Goal: Task Accomplishment & Management: Complete application form

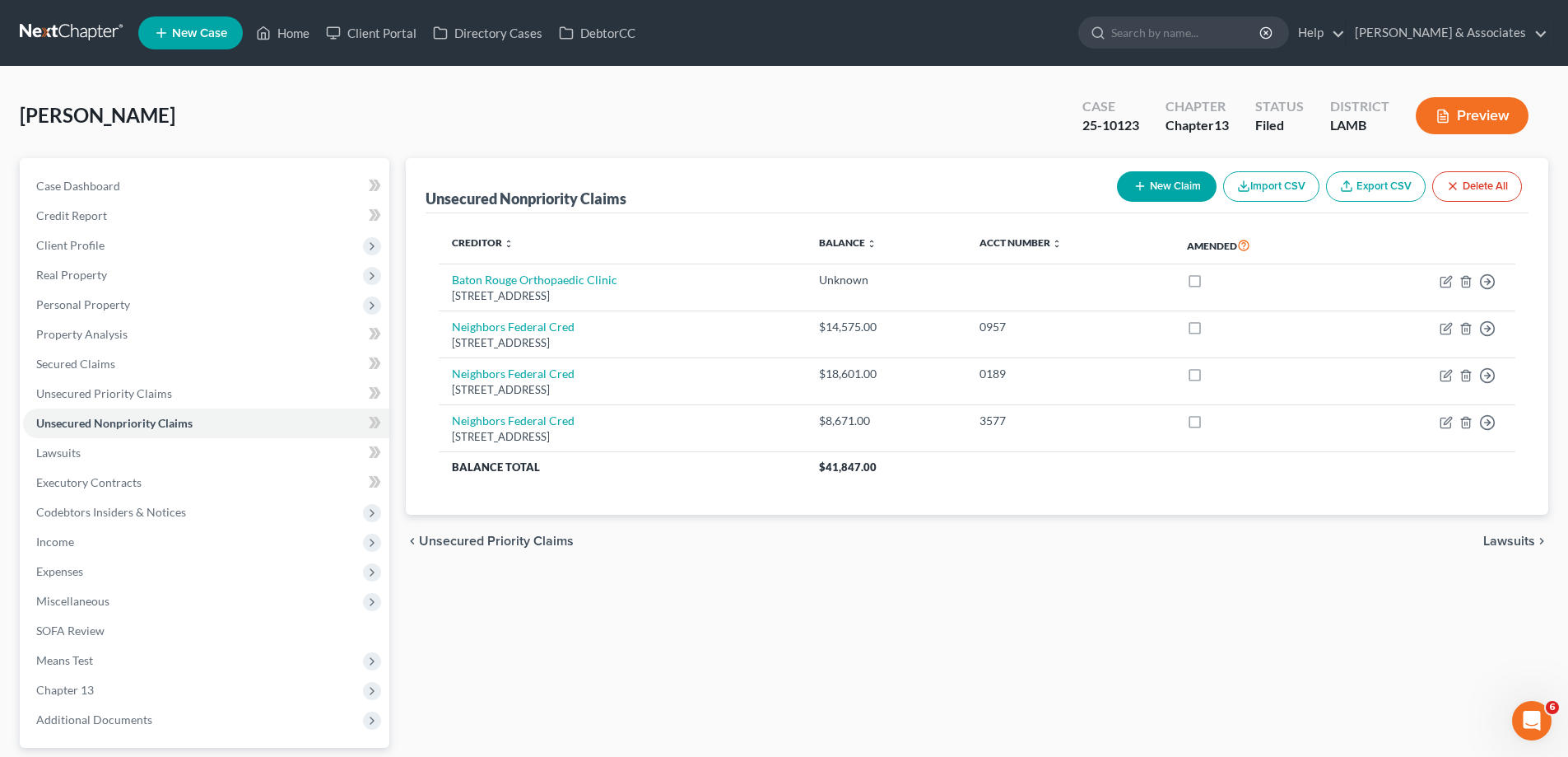
click at [202, 33] on span "New Case" at bounding box center [200, 33] width 55 height 12
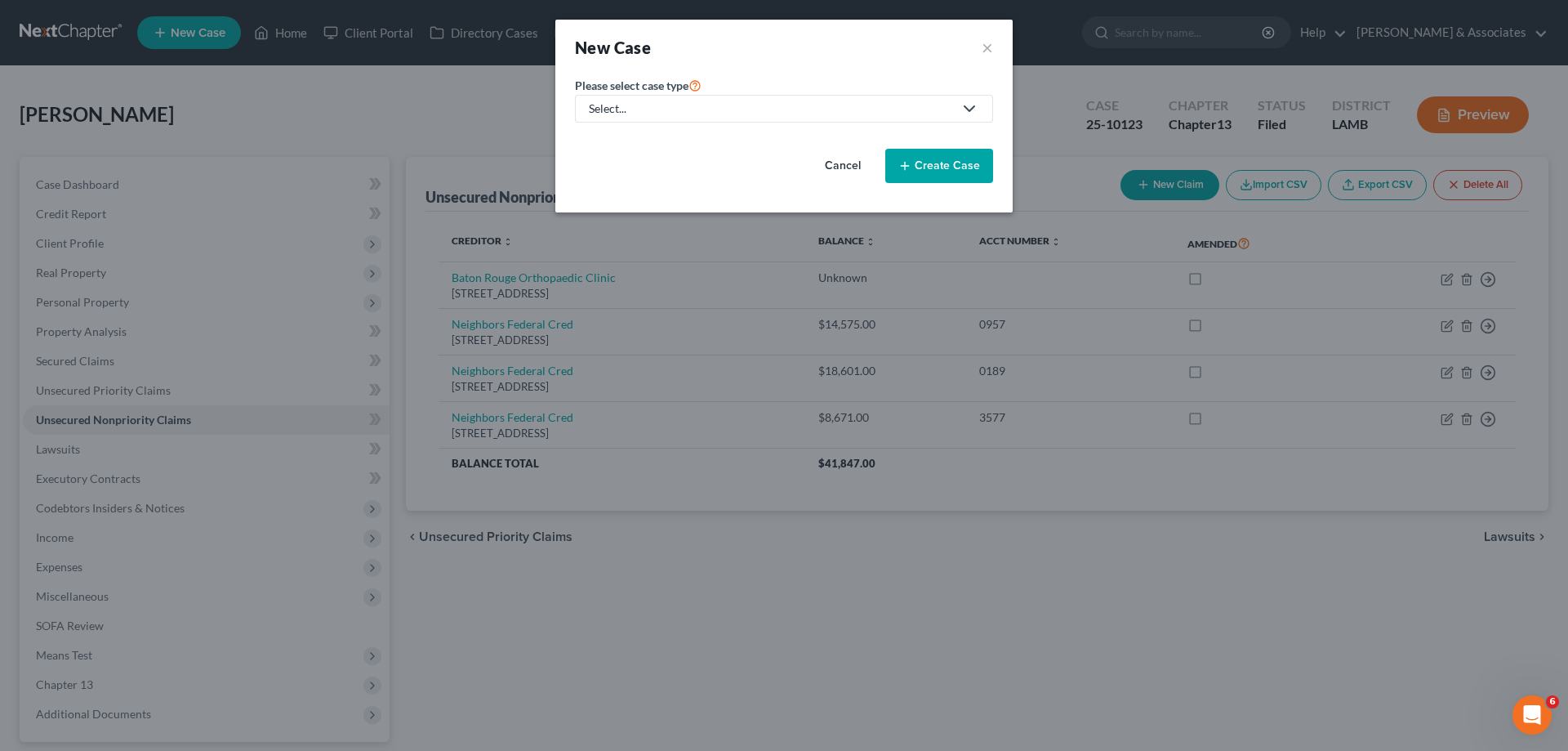
click at [754, 108] on div "Select..." at bounding box center [771, 108] width 364 height 16
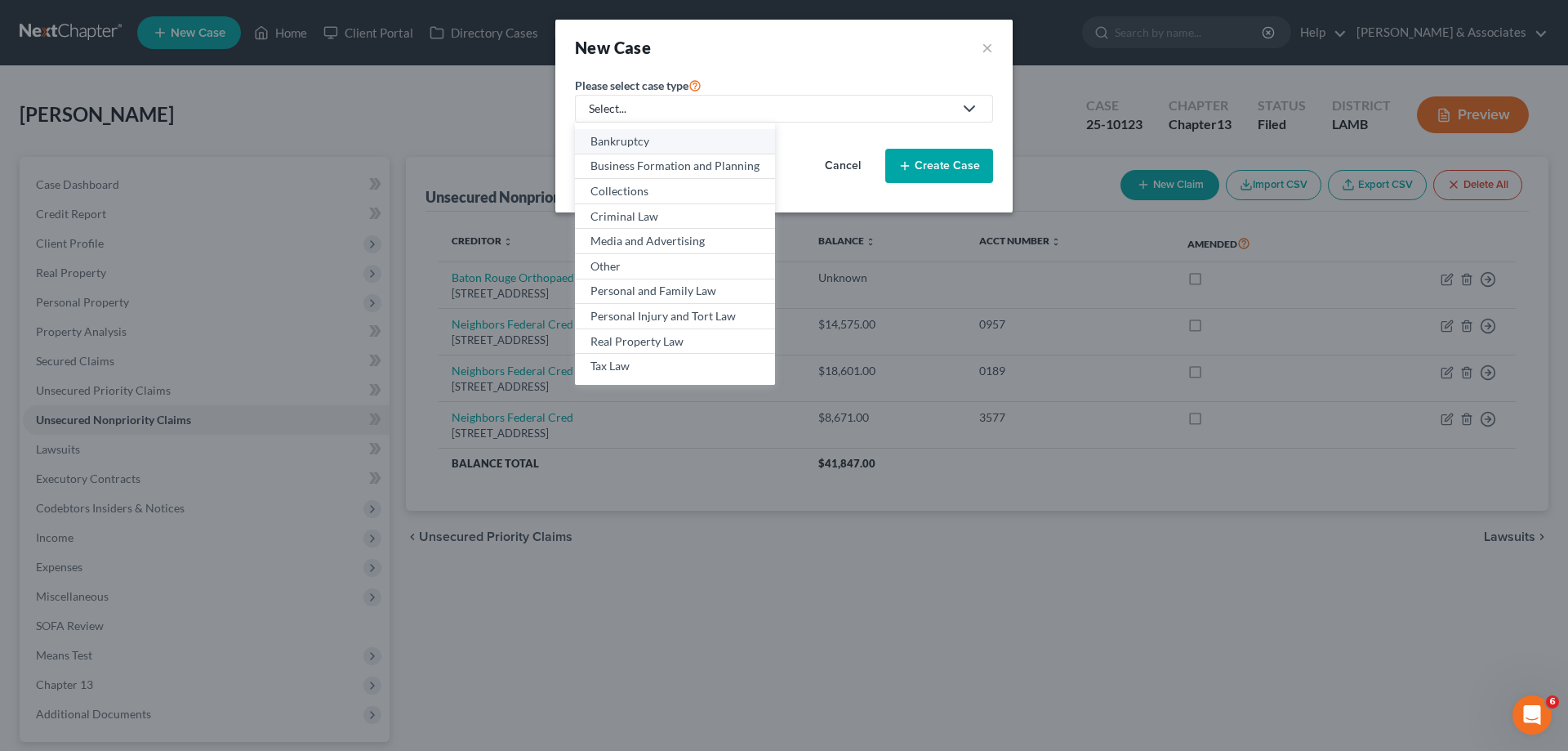
click at [643, 135] on div "Bankruptcy" at bounding box center [675, 140] width 169 height 16
select select "35"
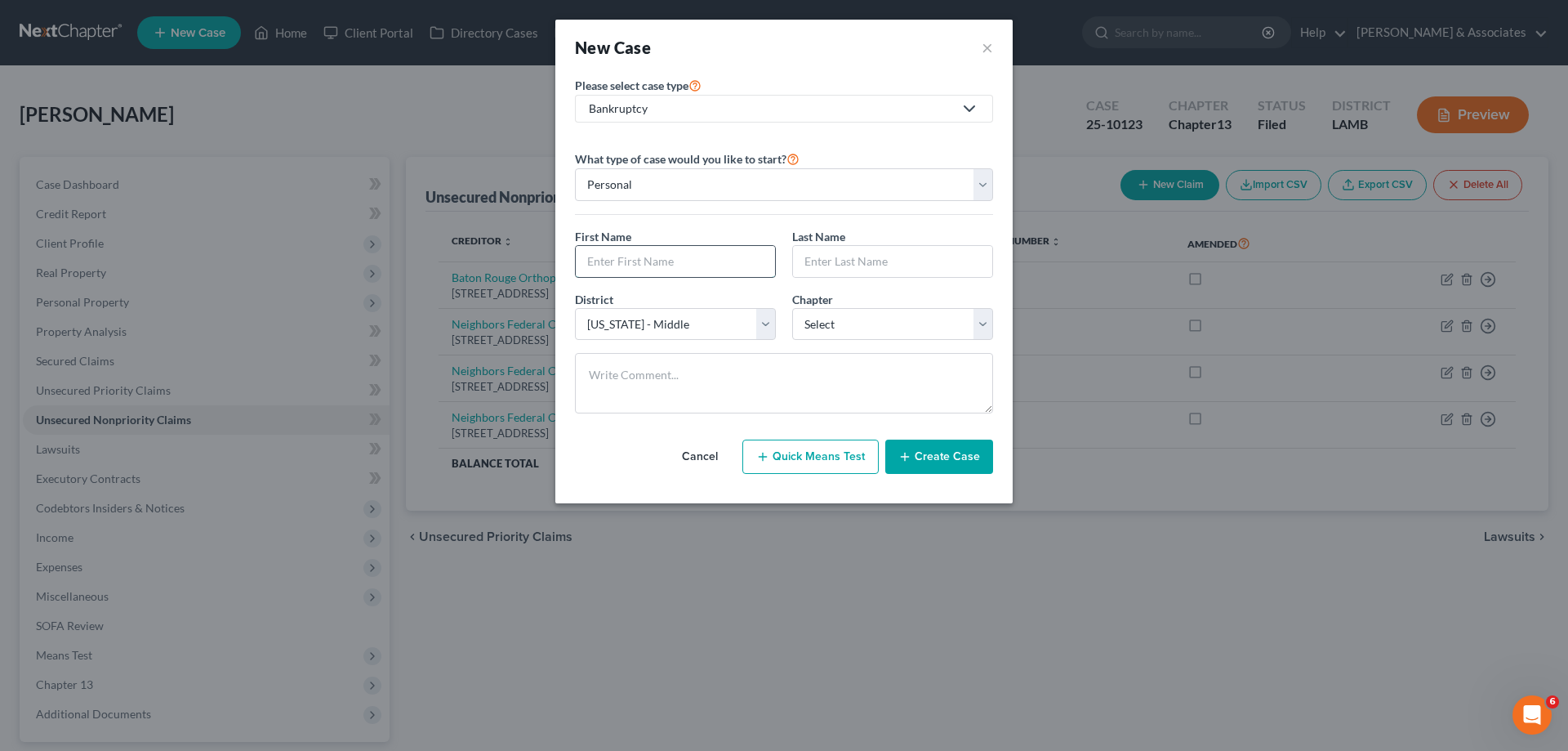
drag, startPoint x: 678, startPoint y: 254, endPoint x: 748, endPoint y: 249, distance: 70.2
click at [678, 255] on input "text" at bounding box center [675, 261] width 199 height 31
type input "[PERSON_NAME]"
type input "`"
type input "[PERSON_NAME]"
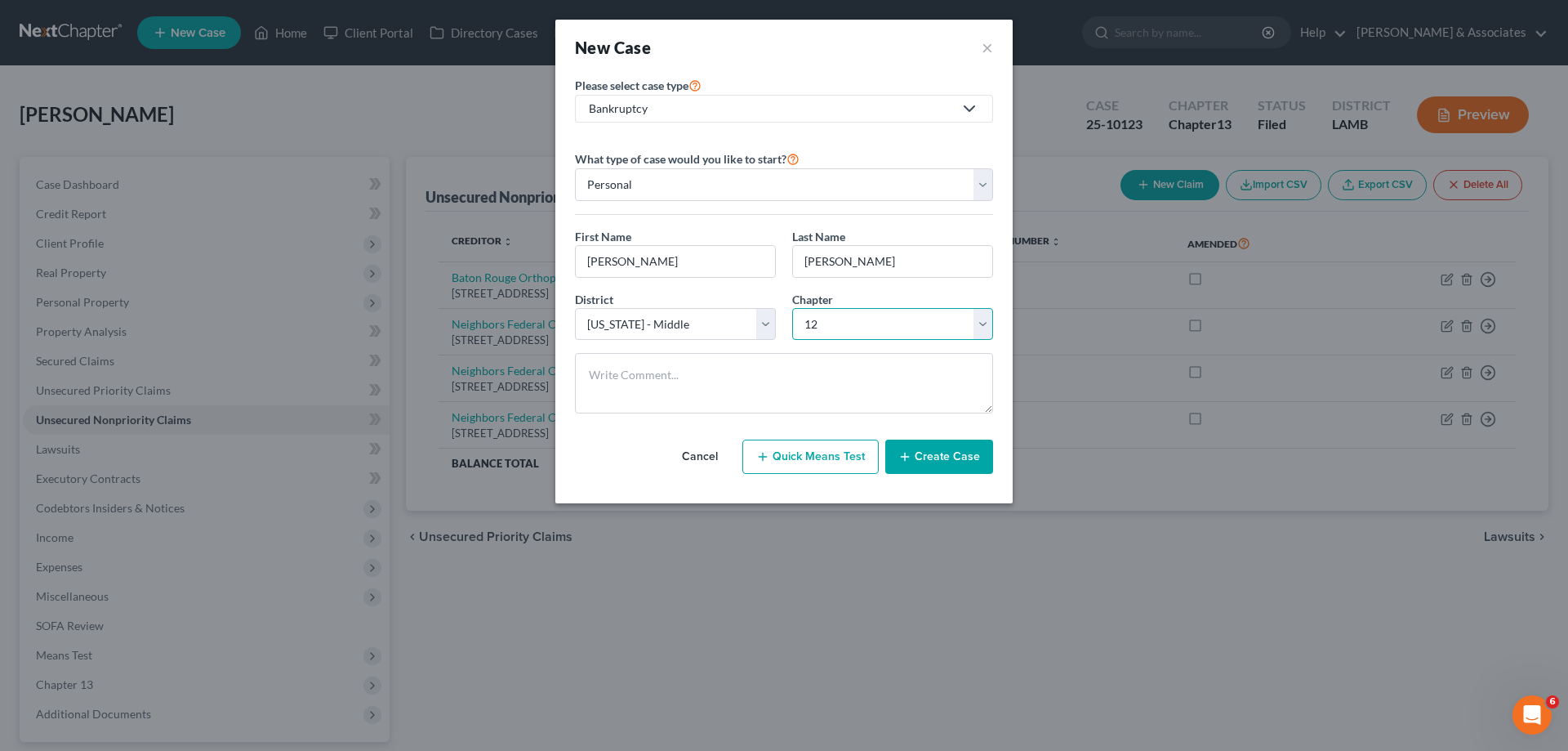
select select "3"
click at [955, 461] on button "Create Case" at bounding box center [939, 456] width 108 height 34
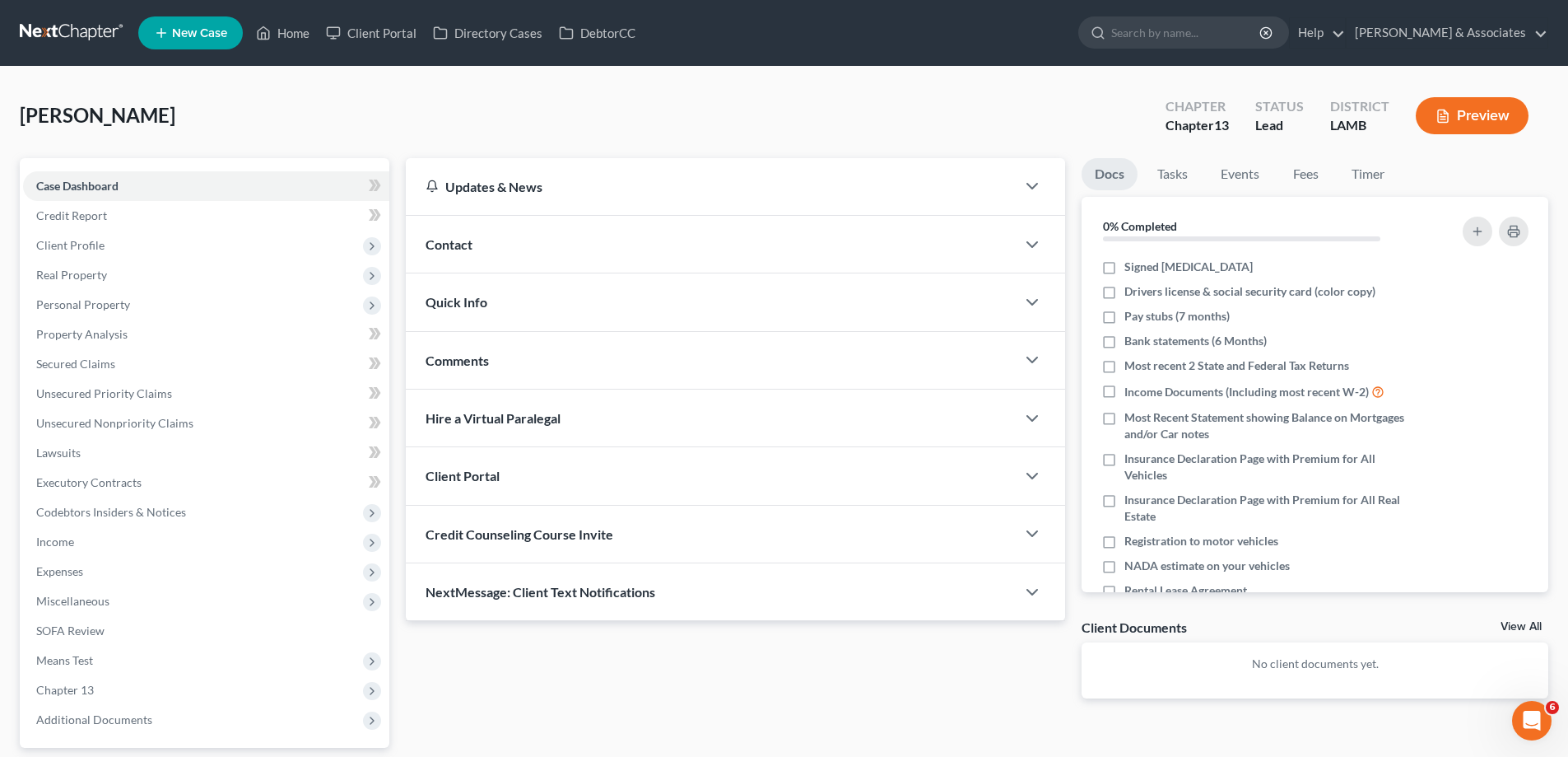
click at [656, 255] on div "Contact" at bounding box center [710, 244] width 610 height 57
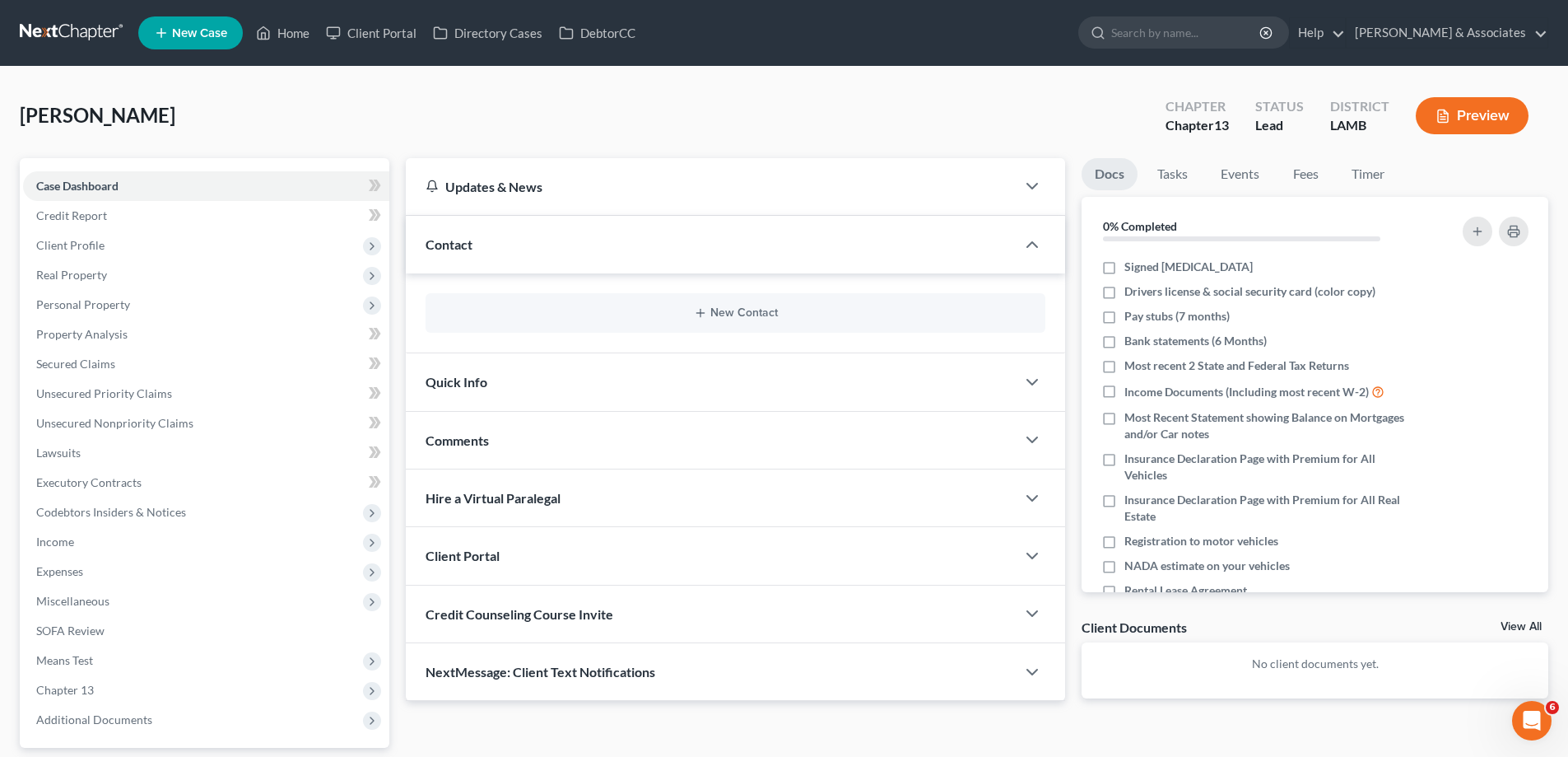
click at [700, 306] on div "New Contact" at bounding box center [735, 313] width 619 height 39
click at [747, 314] on button "New Contact" at bounding box center [735, 312] width 594 height 13
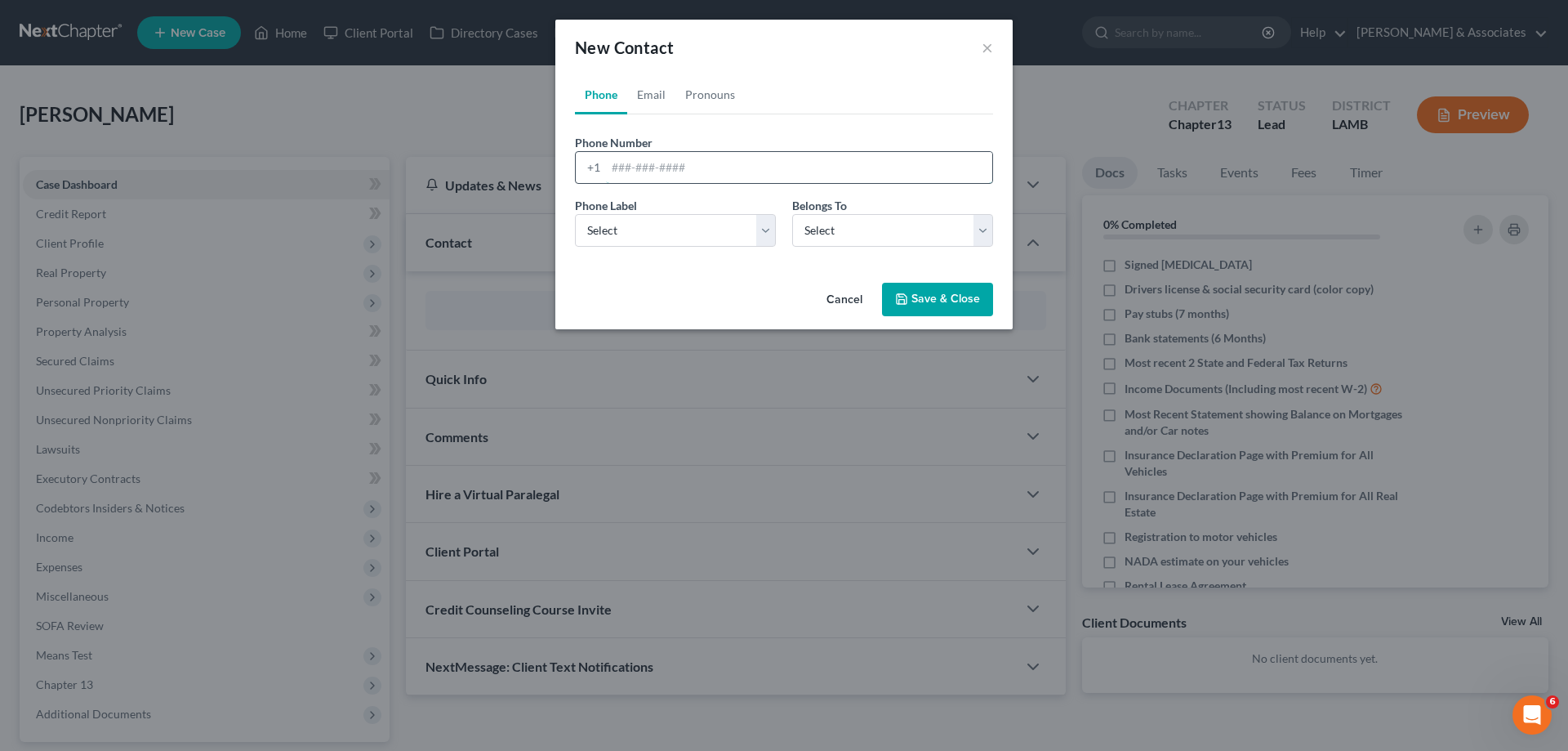
click at [620, 174] on input "tel" at bounding box center [799, 167] width 386 height 31
paste input "[PHONE_NUMBER]"
type input "[PHONE_NUMBER]"
click at [690, 236] on select "Select Mobile Home Work Other" at bounding box center [675, 230] width 201 height 32
select select "0"
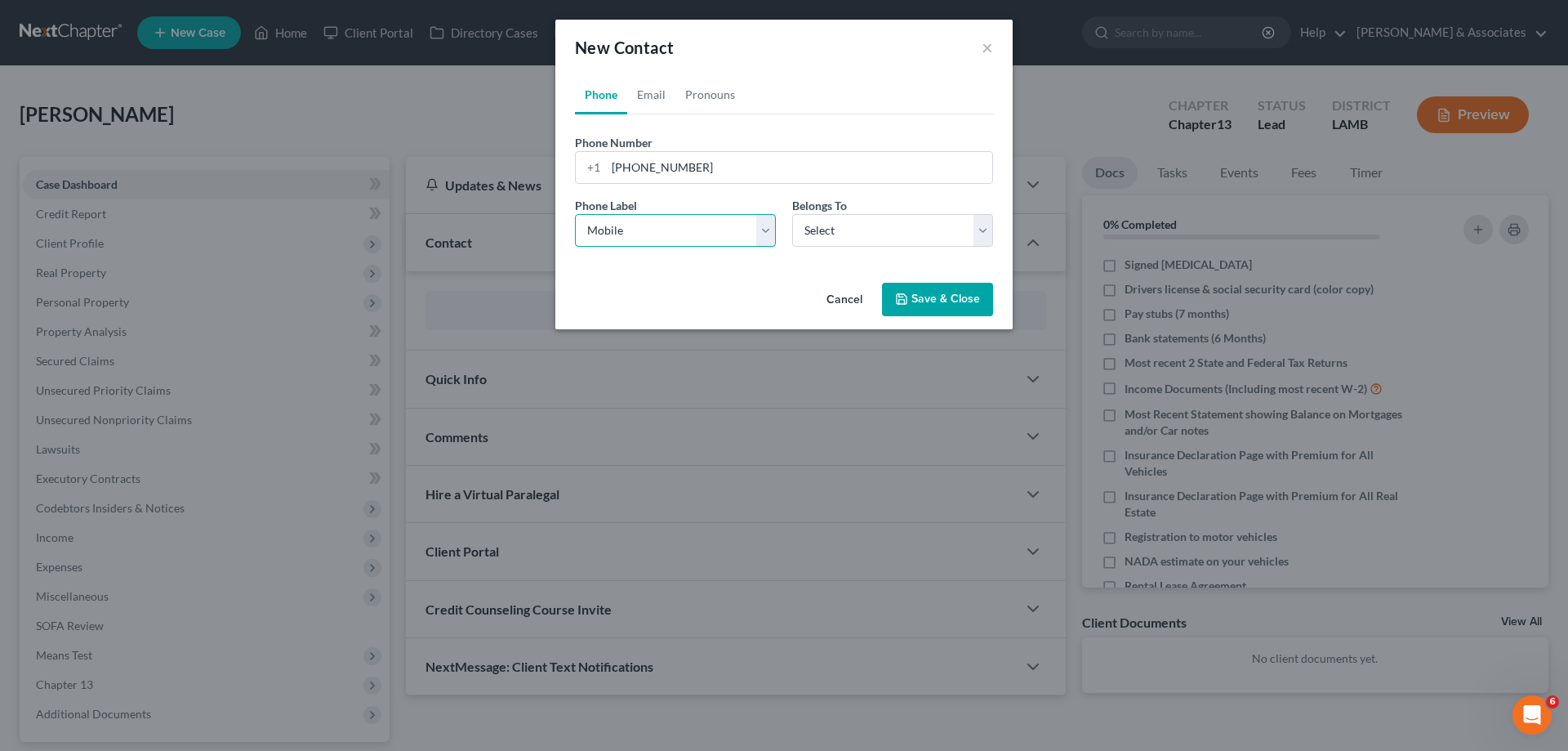
click at [575, 214] on select "Select Mobile Home Work Other" at bounding box center [675, 230] width 201 height 32
drag, startPoint x: 837, startPoint y: 227, endPoint x: 826, endPoint y: 246, distance: 22.0
click at [837, 227] on select "Select Client Other" at bounding box center [893, 230] width 201 height 32
select select "0"
click at [793, 214] on select "Select Client Other" at bounding box center [893, 230] width 201 height 32
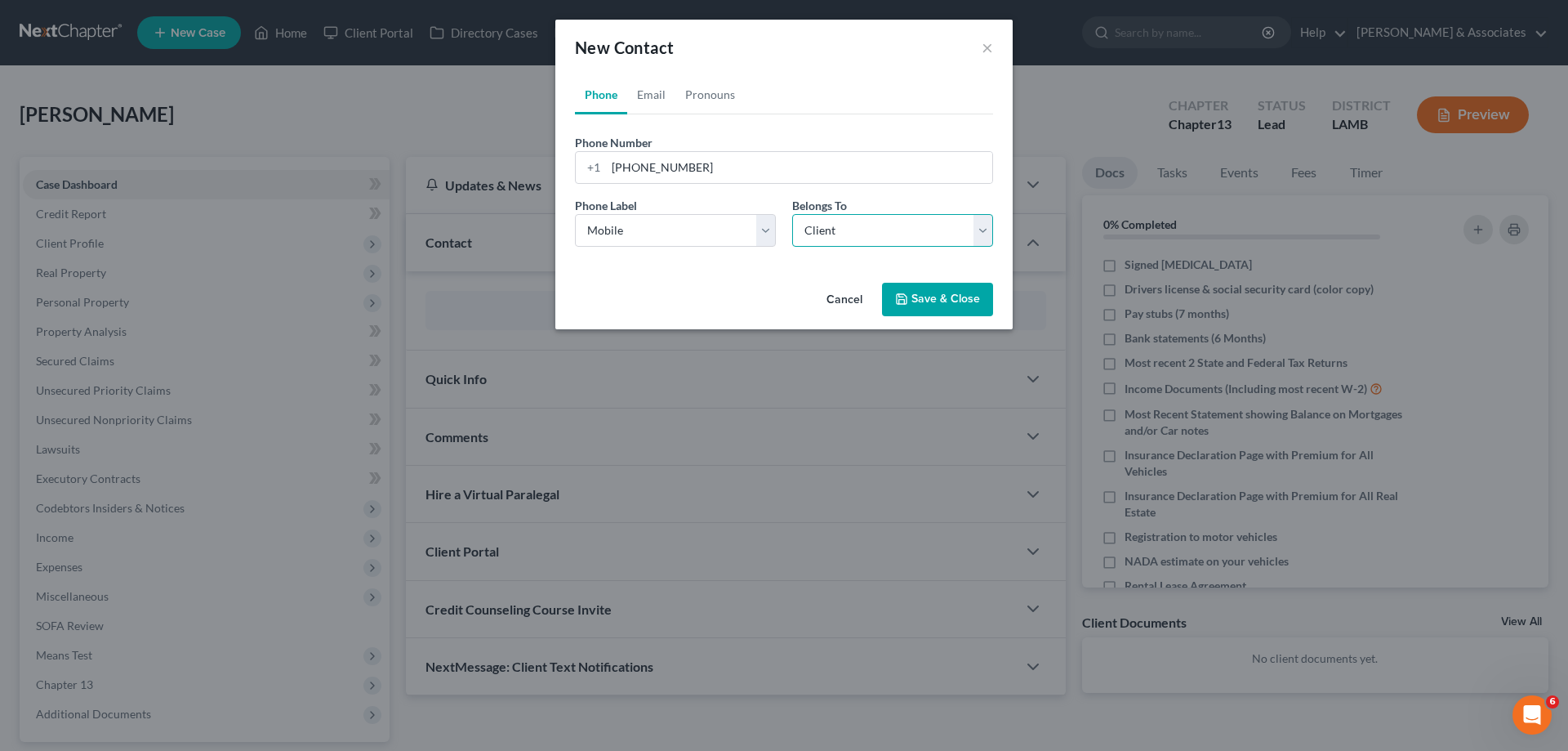
select select "0"
click at [641, 93] on link "Email" at bounding box center [651, 95] width 49 height 39
click at [712, 166] on input "email" at bounding box center [799, 167] width 386 height 31
paste input "[EMAIL_ADDRESS][DOMAIN_NAME]"
type input "[EMAIL_ADDRESS][DOMAIN_NAME]"
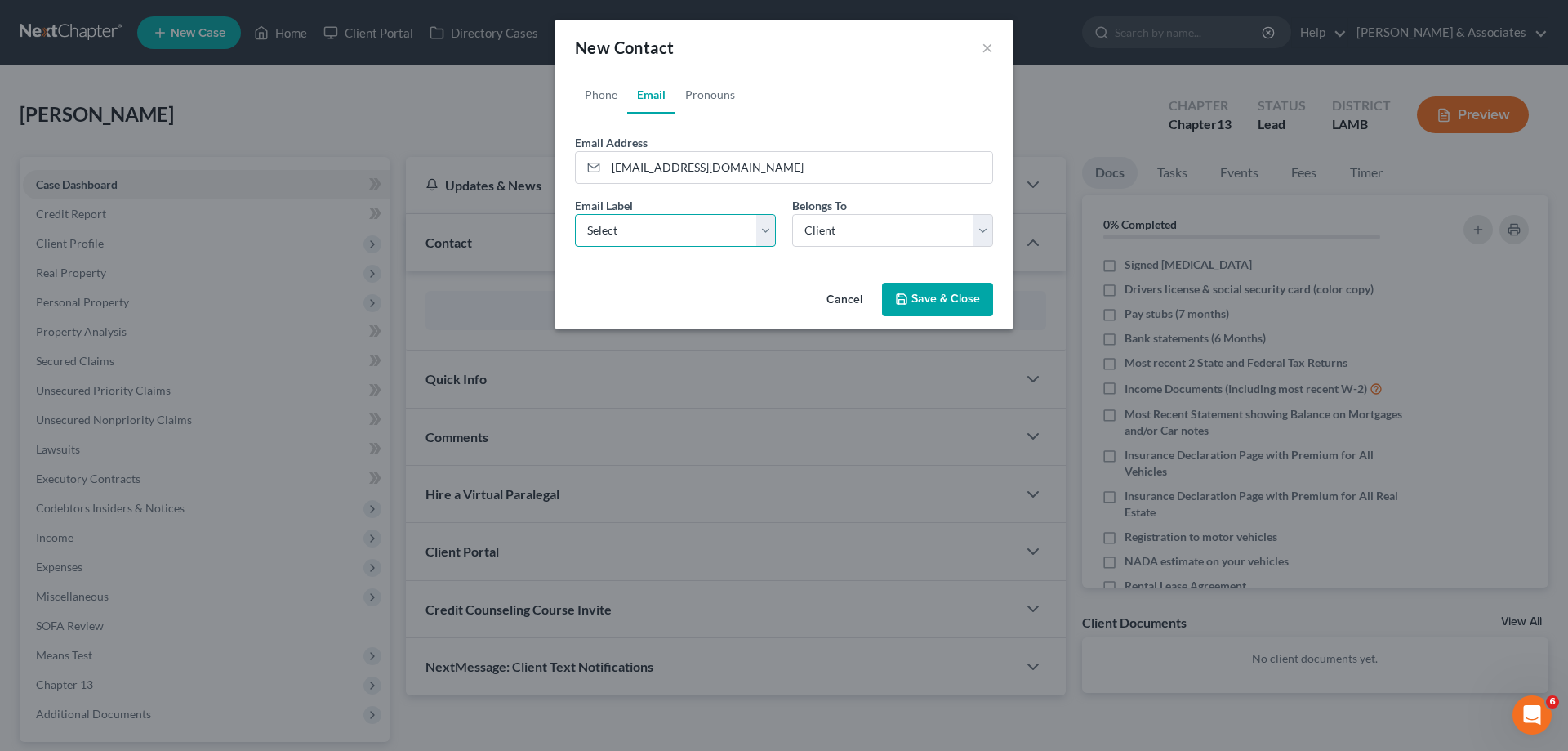
drag, startPoint x: 709, startPoint y: 231, endPoint x: 709, endPoint y: 246, distance: 15.0
click at [709, 231] on select "Select Home Work Other" at bounding box center [675, 230] width 201 height 32
select select "0"
click at [575, 214] on select "Select Home Work Other" at bounding box center [675, 230] width 201 height 32
click at [967, 303] on button "Save & Close" at bounding box center [937, 300] width 111 height 34
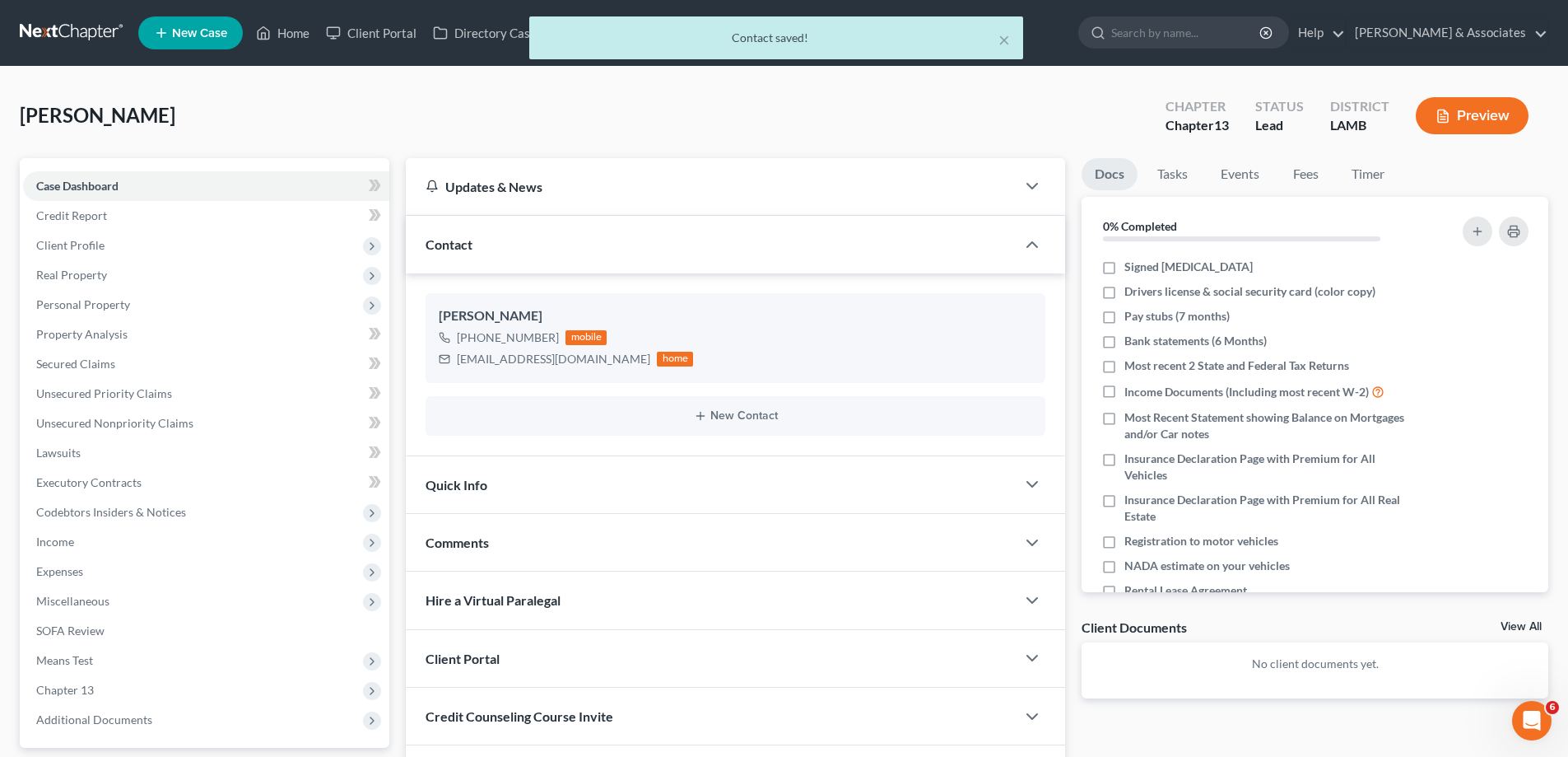
click at [538, 547] on div "Comments" at bounding box center [710, 542] width 610 height 57
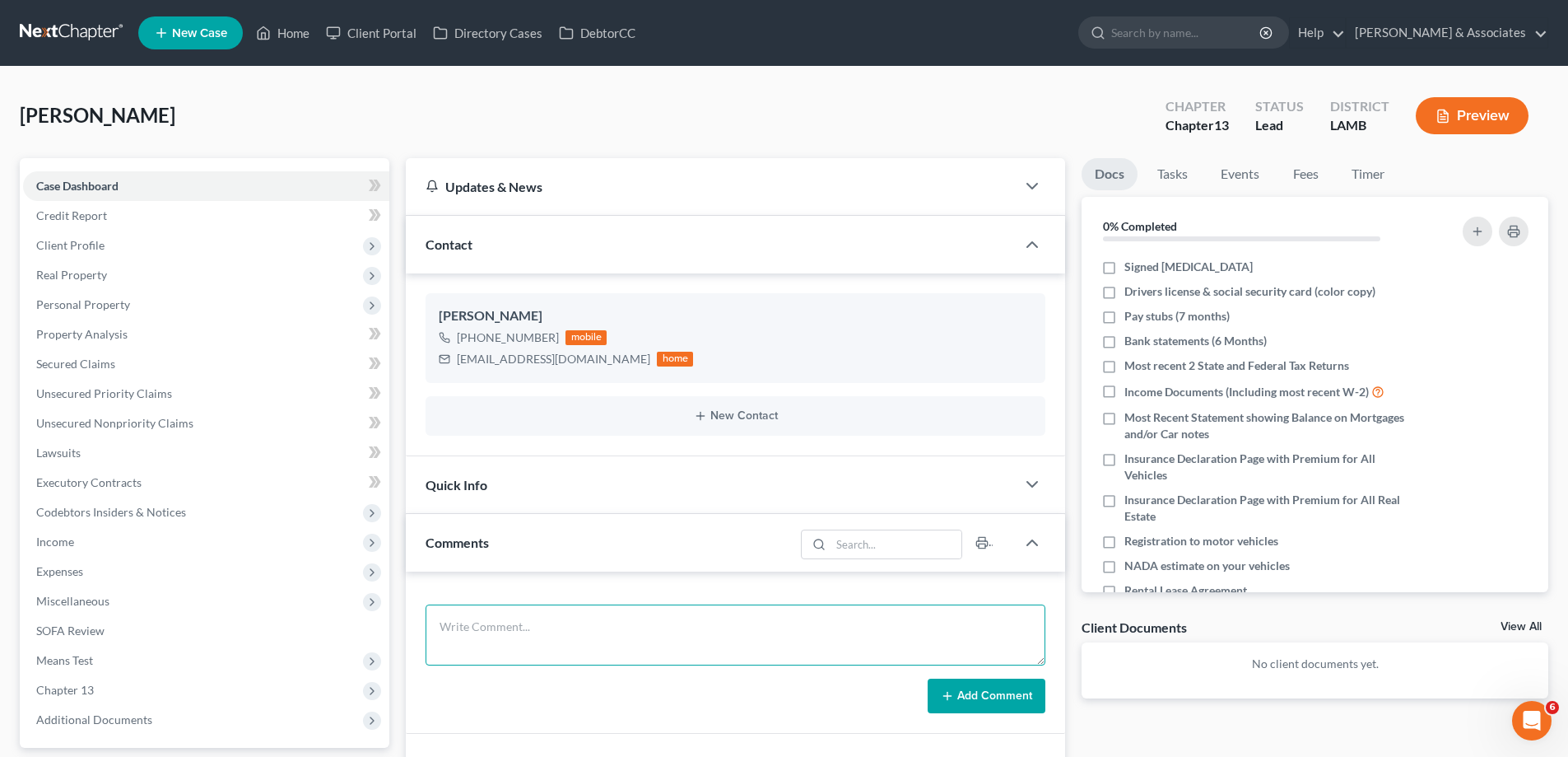
click at [555, 630] on textarea at bounding box center [735, 634] width 619 height 61
paste textarea "Did eval with [PERSON_NAME], 55000 in personal [PERSON_NAME] plus a voluntary r…"
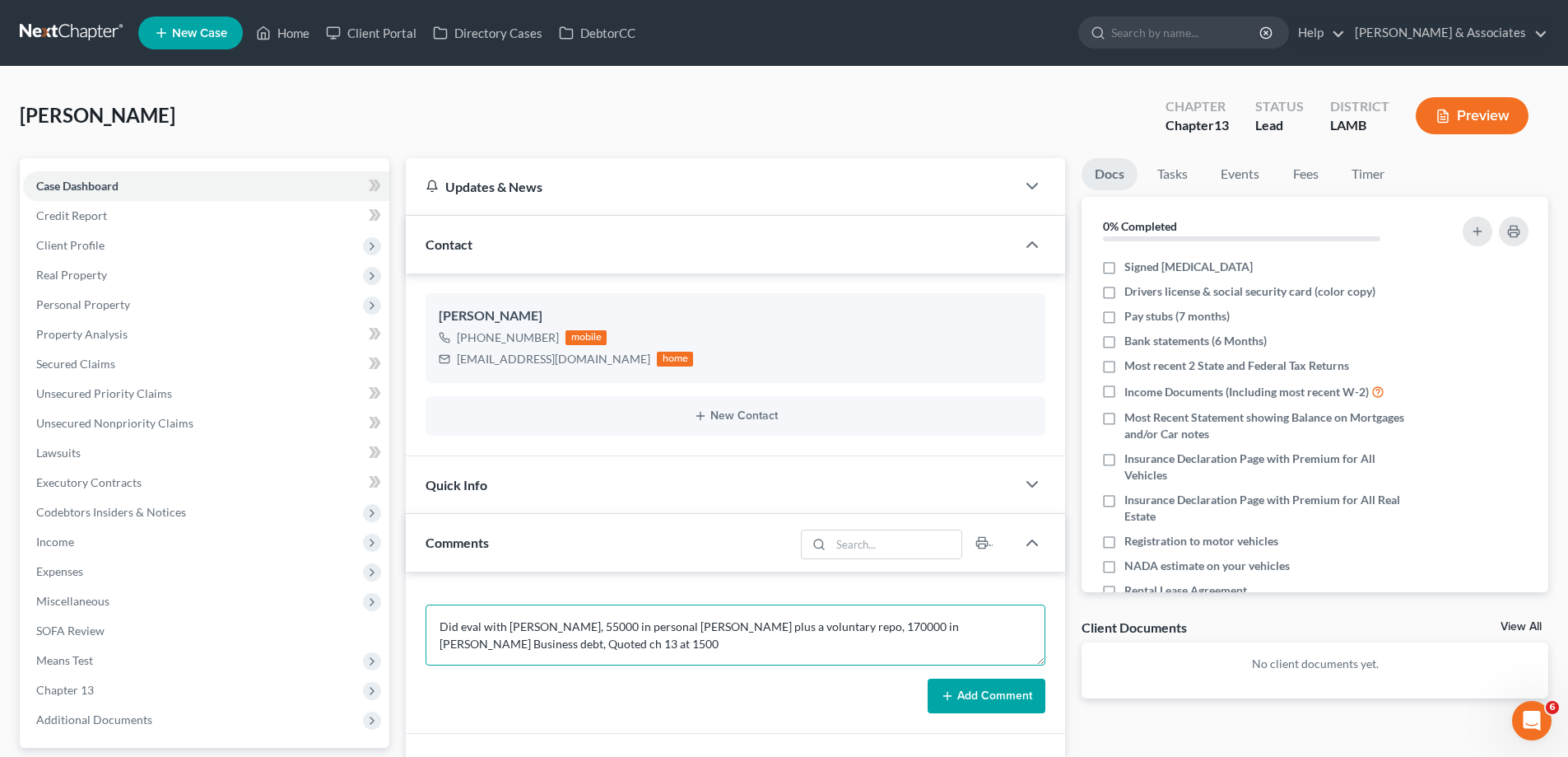
type textarea "Did eval with [PERSON_NAME], 55000 in personal [PERSON_NAME] plus a voluntary r…"
click at [1037, 699] on button "Add Comment" at bounding box center [986, 696] width 118 height 34
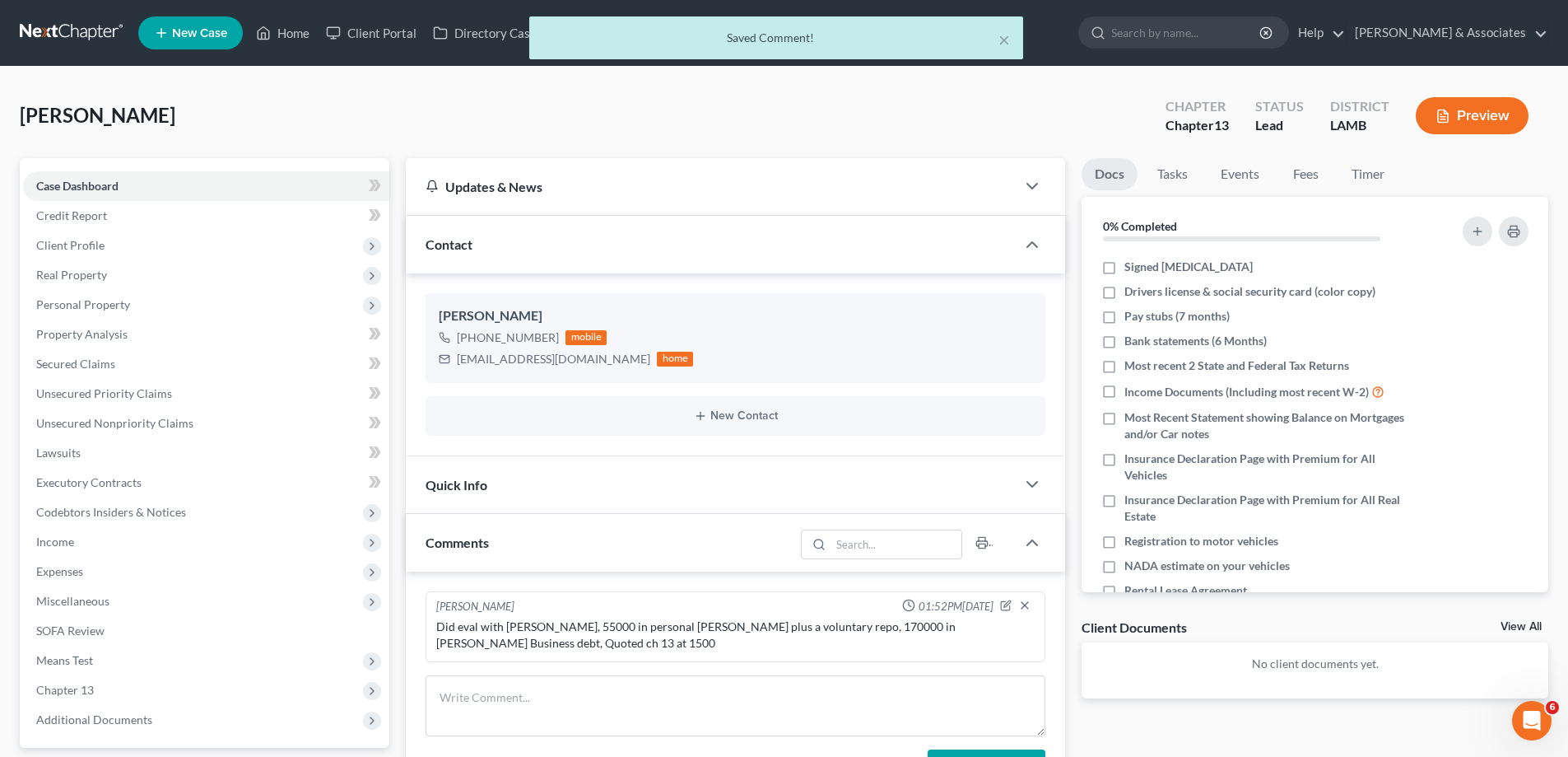
drag, startPoint x: 1531, startPoint y: 625, endPoint x: 709, endPoint y: 687, distance: 824.3
click at [1531, 626] on link "View All" at bounding box center [1521, 626] width 41 height 11
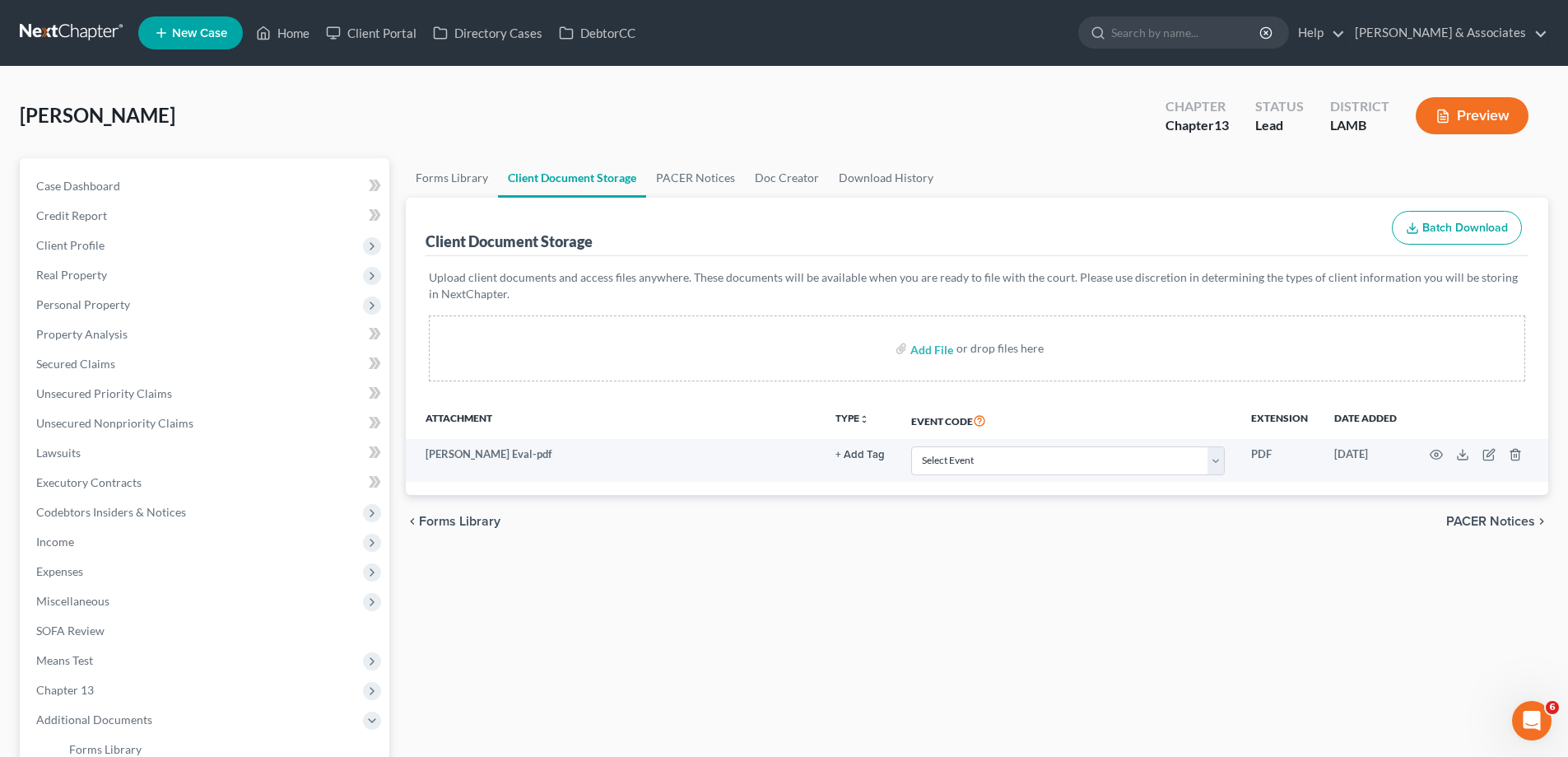
drag, startPoint x: 939, startPoint y: 587, endPoint x: 841, endPoint y: 543, distance: 107.4
click at [905, 588] on div "Forms Library Client Document Storage PACER Notices Doc Creator Download Histor…" at bounding box center [976, 553] width 1159 height 790
click at [122, 179] on link "Case Dashboard" at bounding box center [206, 186] width 366 height 30
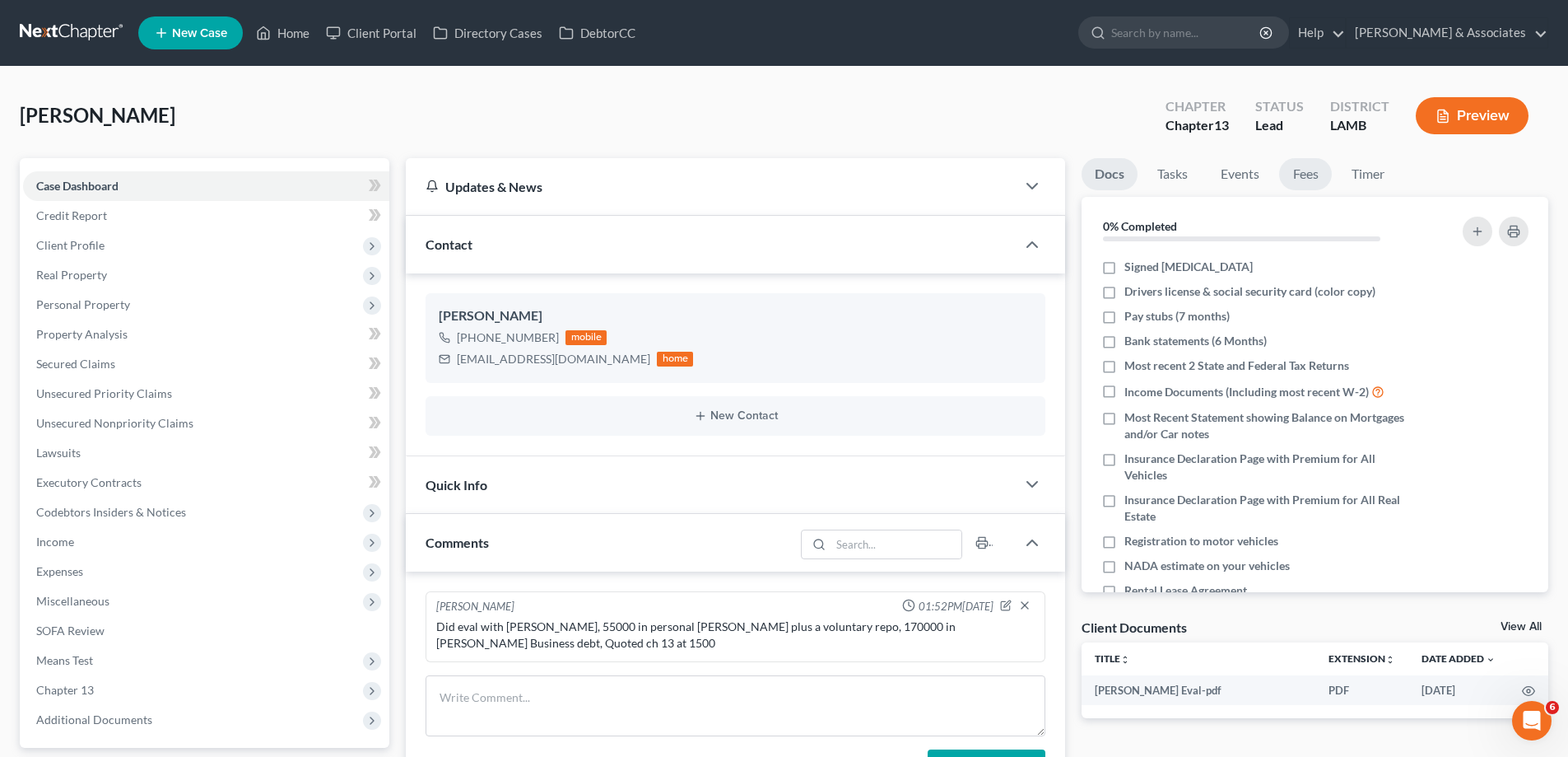
click at [1295, 164] on link "Fees" at bounding box center [1305, 173] width 52 height 32
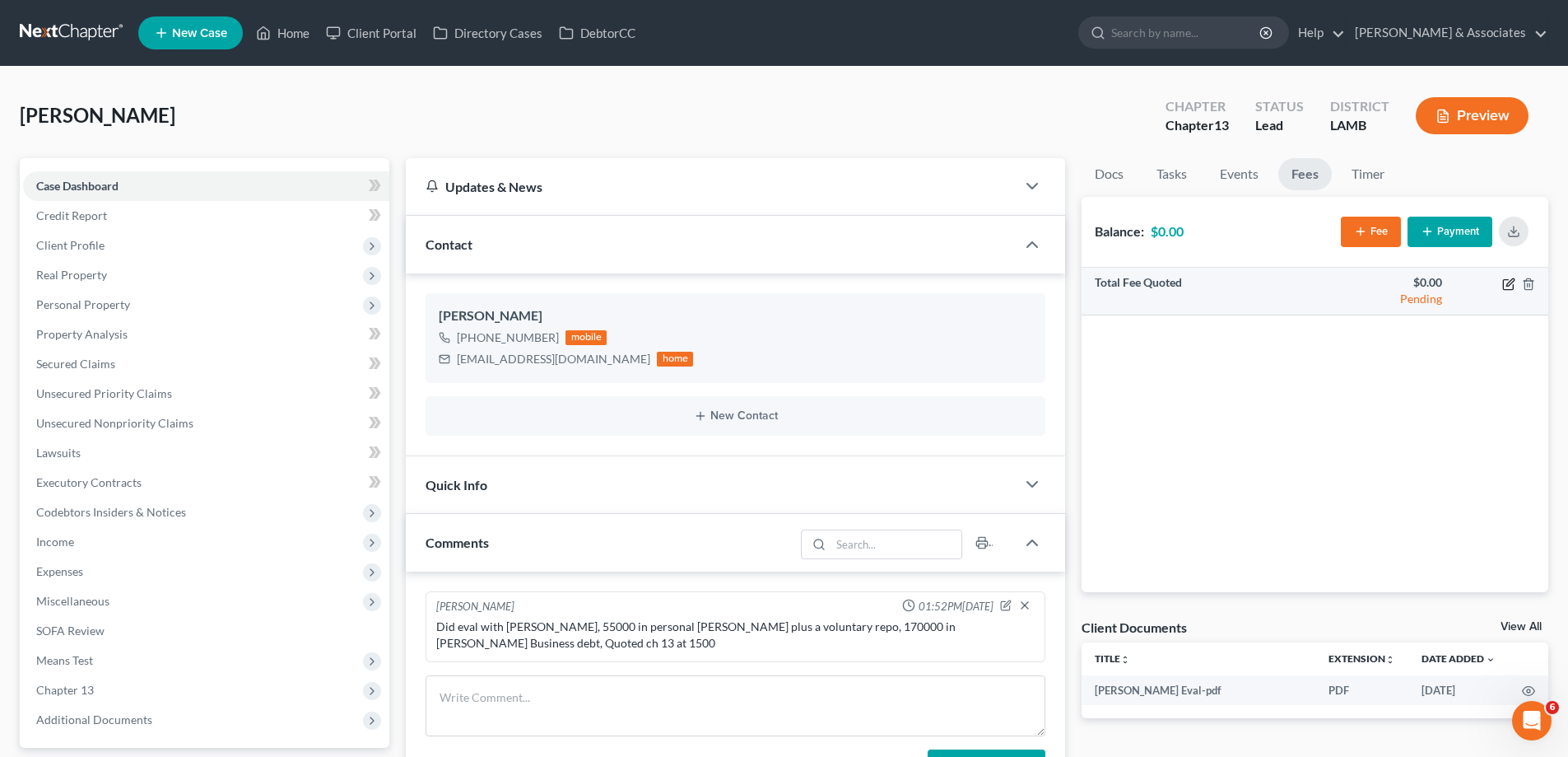
click at [1505, 282] on icon "button" at bounding box center [1508, 283] width 13 height 13
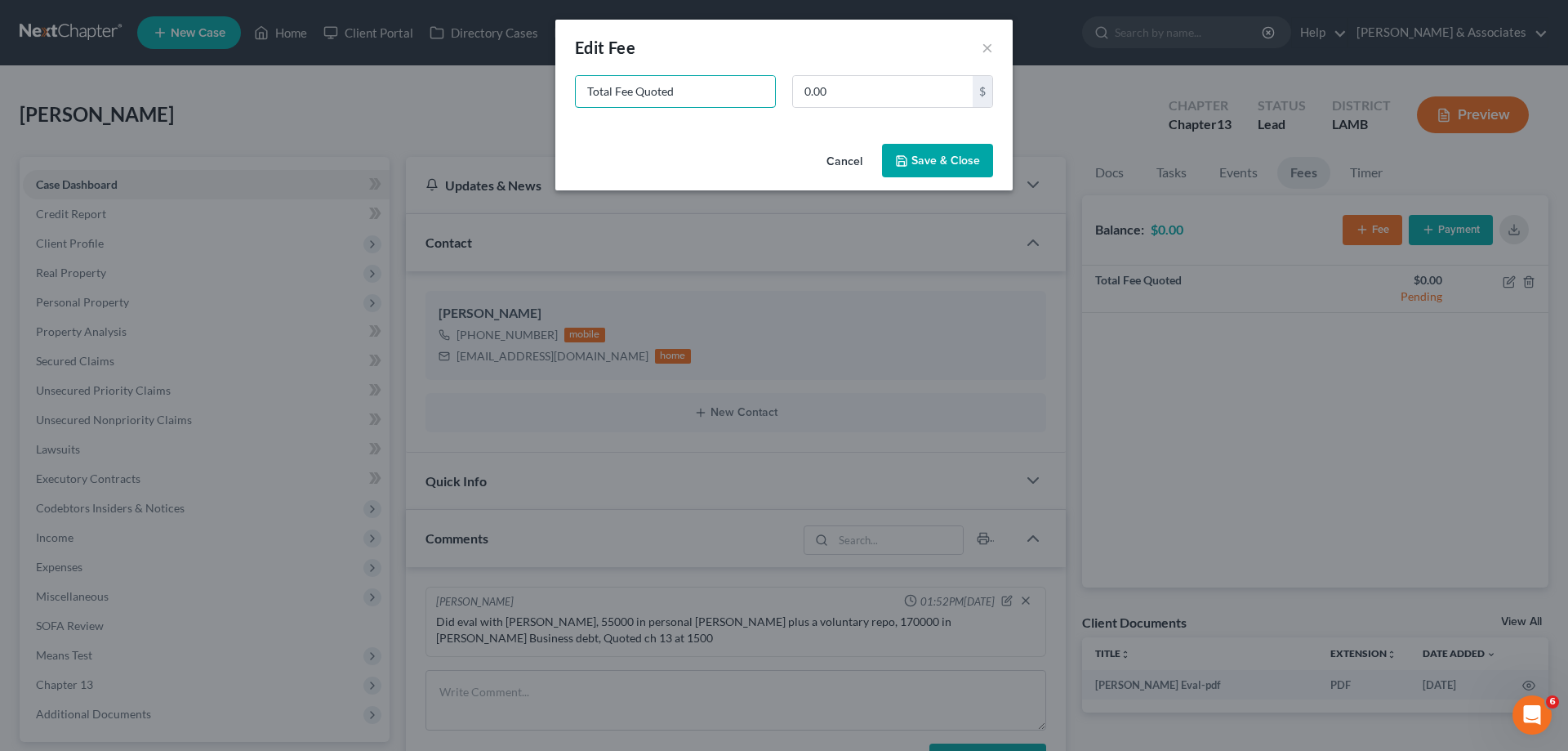
drag, startPoint x: 546, startPoint y: 100, endPoint x: 224, endPoint y: 0, distance: 337.2
click at [266, 67] on div "New Fee Edit Fee × Total Fee Quoted 0.00 $ Cancel Save & Close" at bounding box center [784, 376] width 1568 height 751
type input "ch 13"
type input "1,500"
click at [941, 165] on button "Save & Close" at bounding box center [937, 161] width 111 height 34
